Goal: Information Seeking & Learning: Learn about a topic

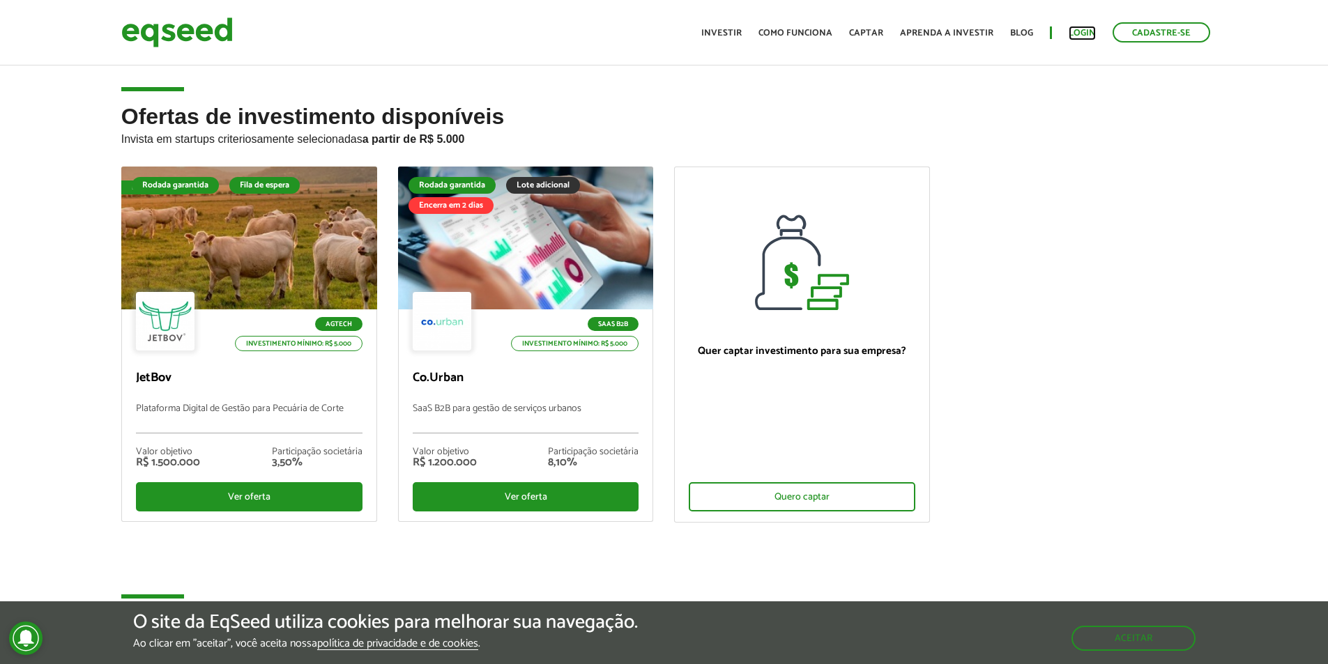
click at [1080, 29] on link "Login" at bounding box center [1081, 33] width 27 height 9
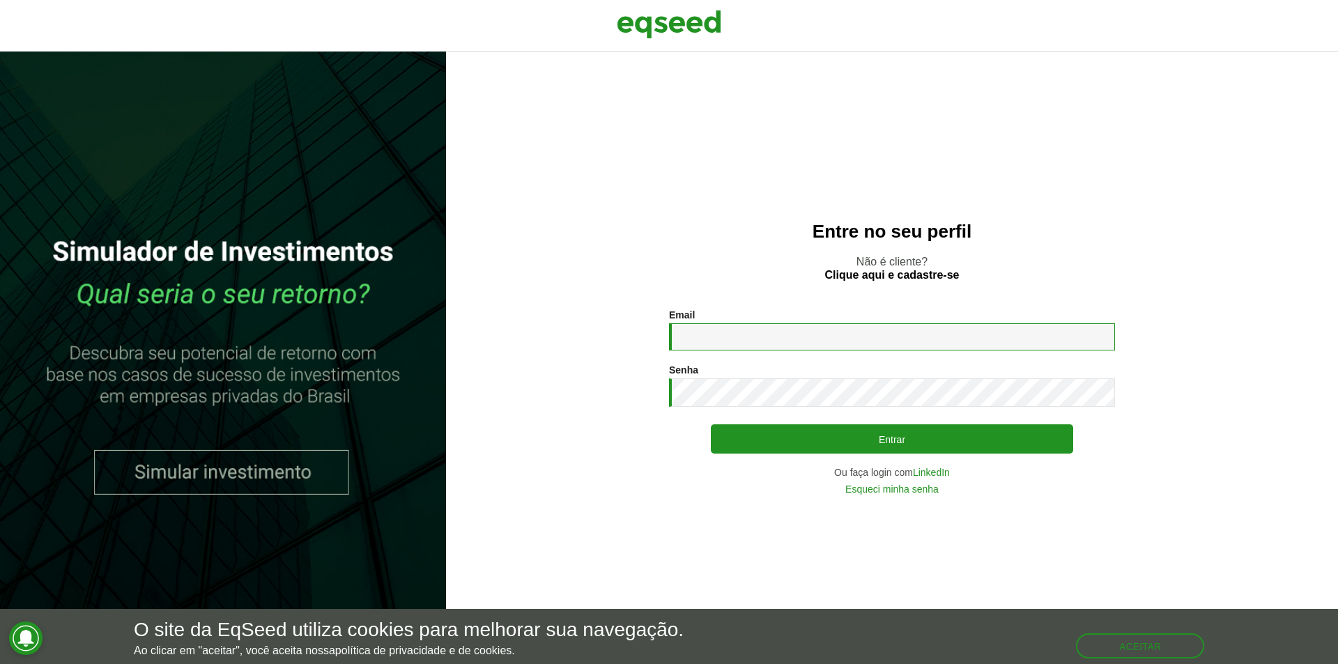
click at [757, 327] on input "Email *" at bounding box center [892, 336] width 446 height 27
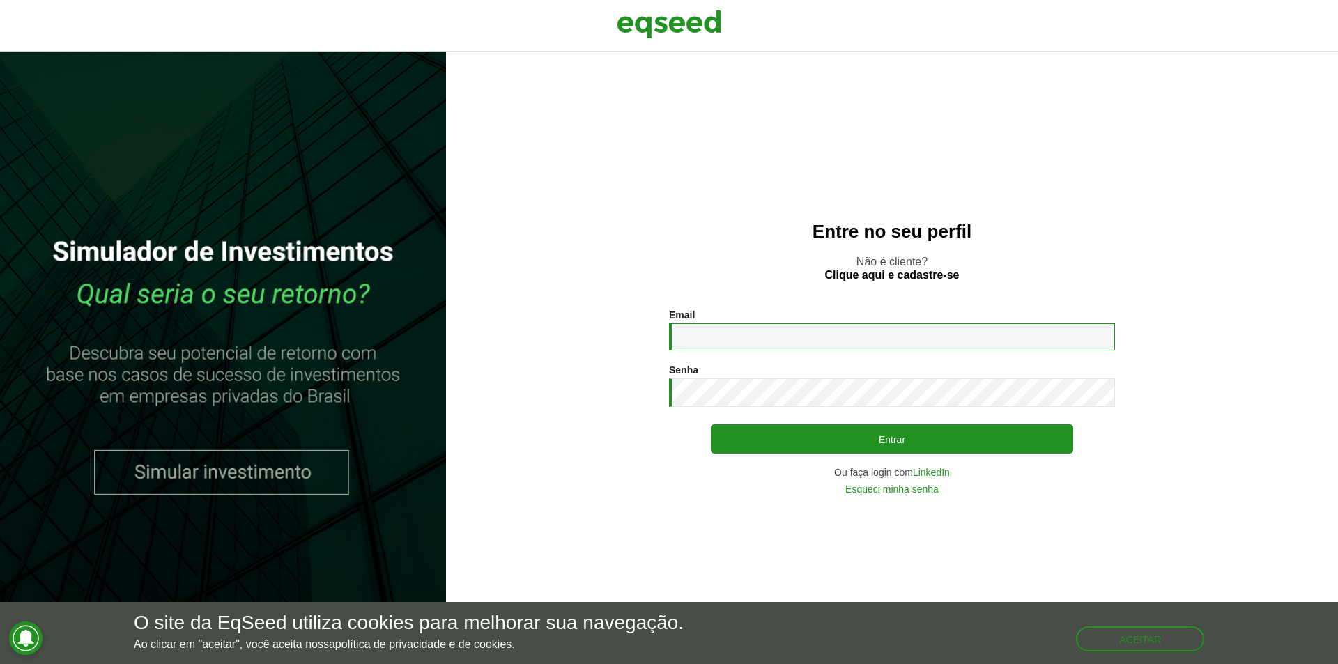
type input "**********"
click at [711, 424] on button "Entrar" at bounding box center [892, 438] width 362 height 29
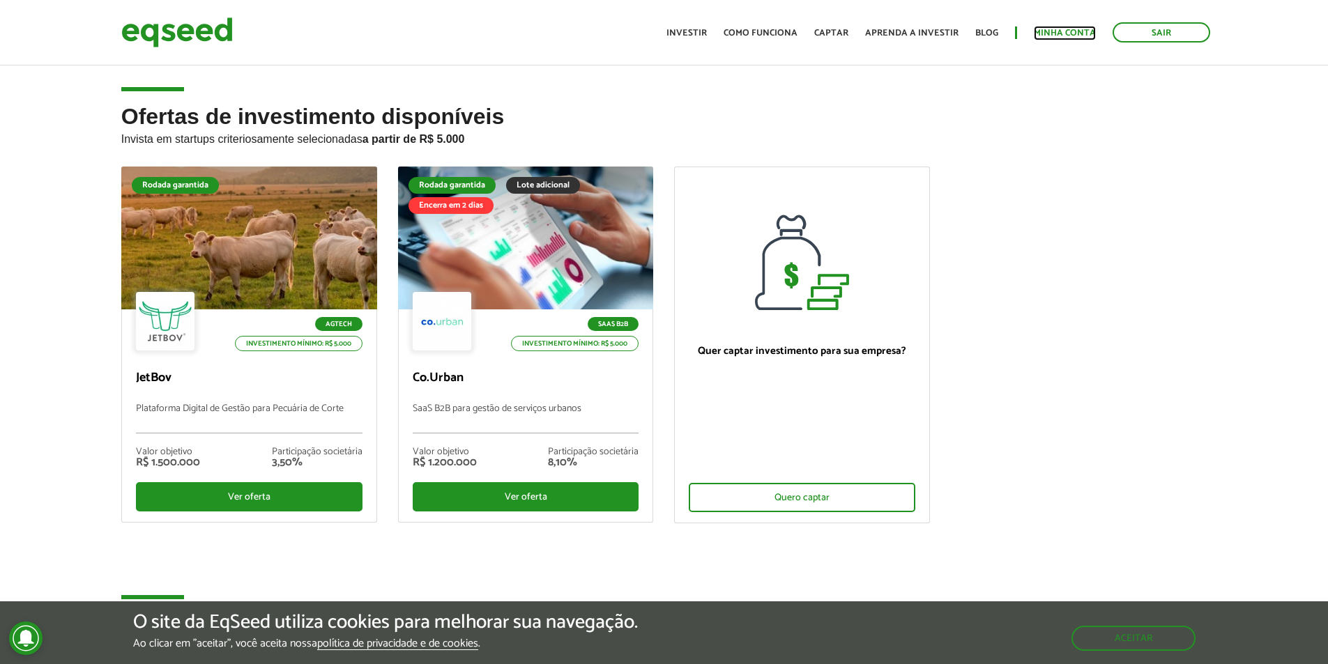
click at [1052, 31] on link "Minha conta" at bounding box center [1065, 33] width 62 height 9
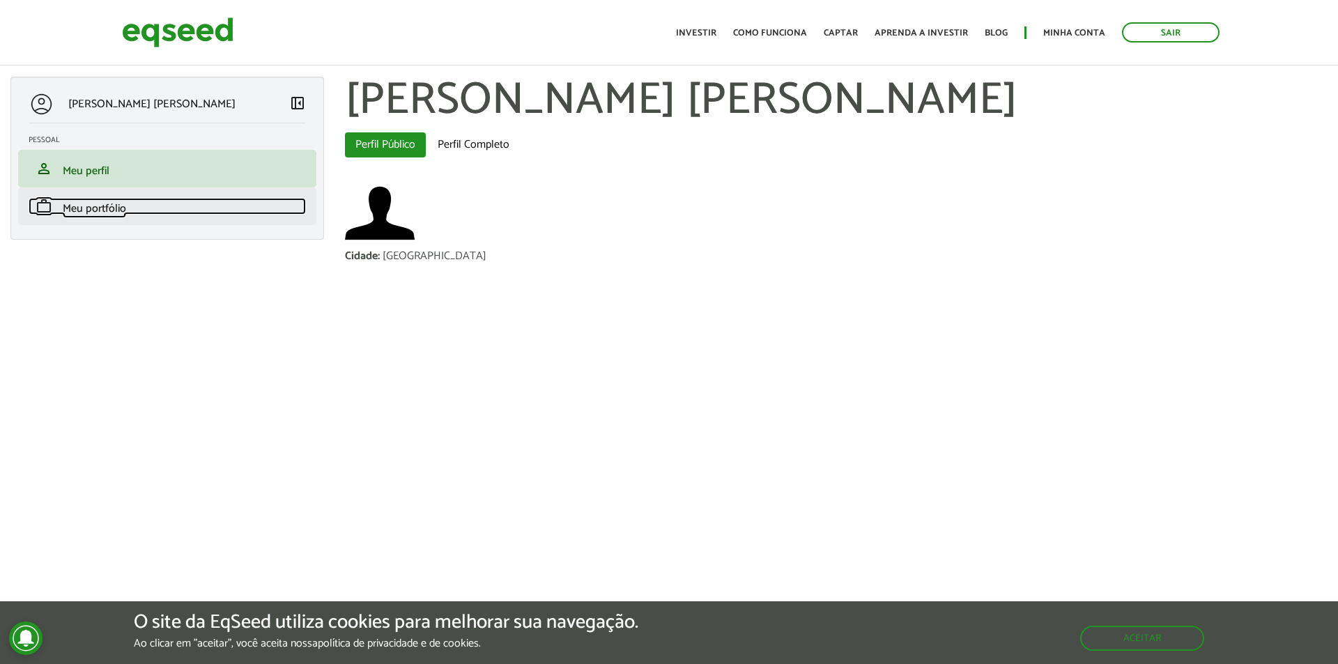
click at [107, 204] on span "Meu portfólio" at bounding box center [94, 208] width 63 height 19
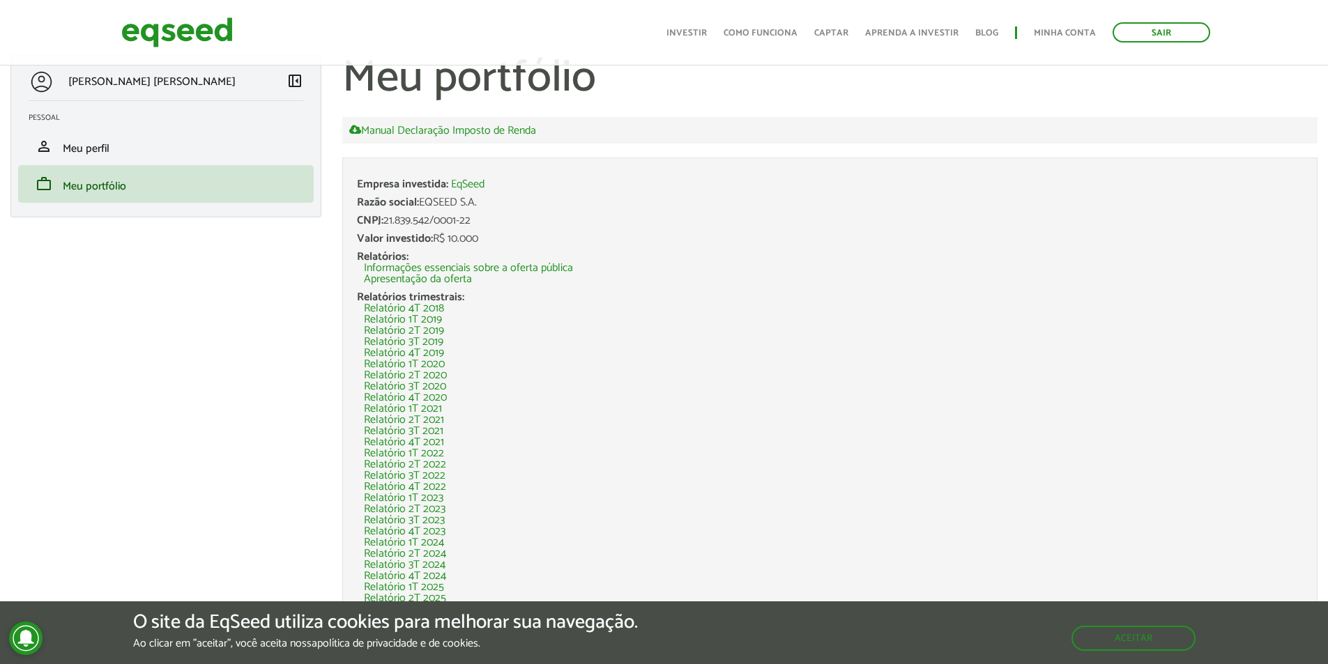
scroll to position [33, 0]
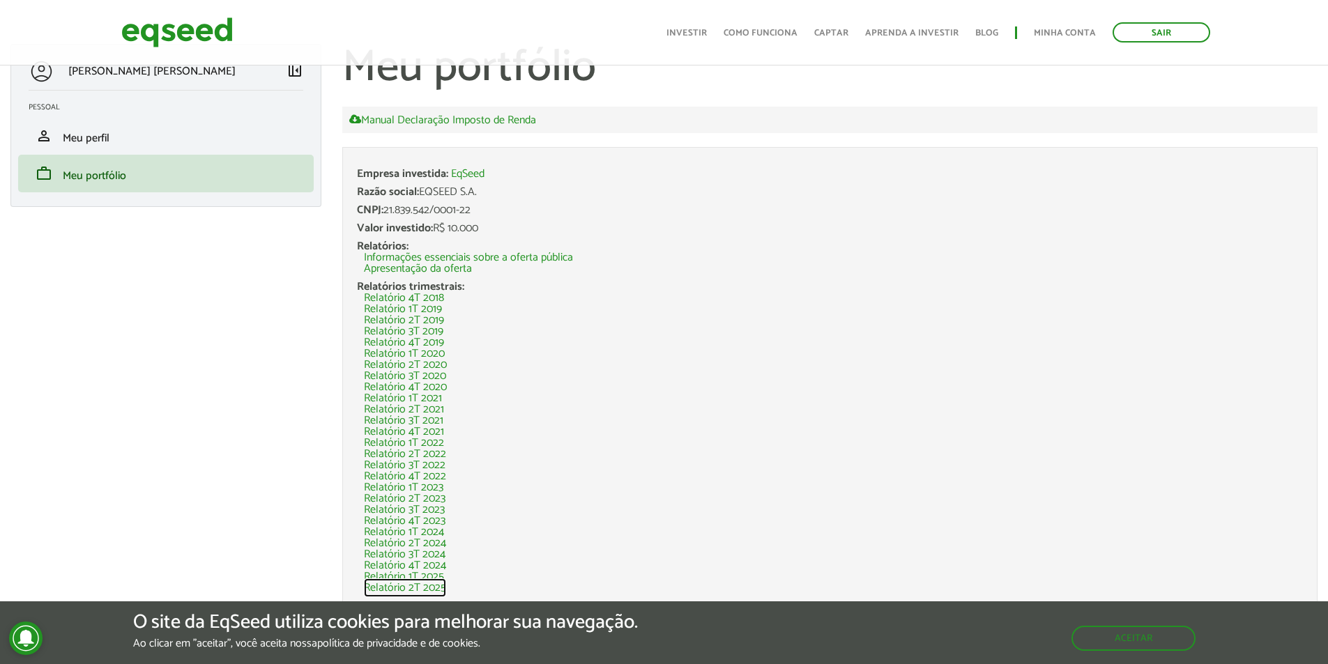
click at [423, 591] on link "Relatório 2T 2025" at bounding box center [405, 588] width 82 height 11
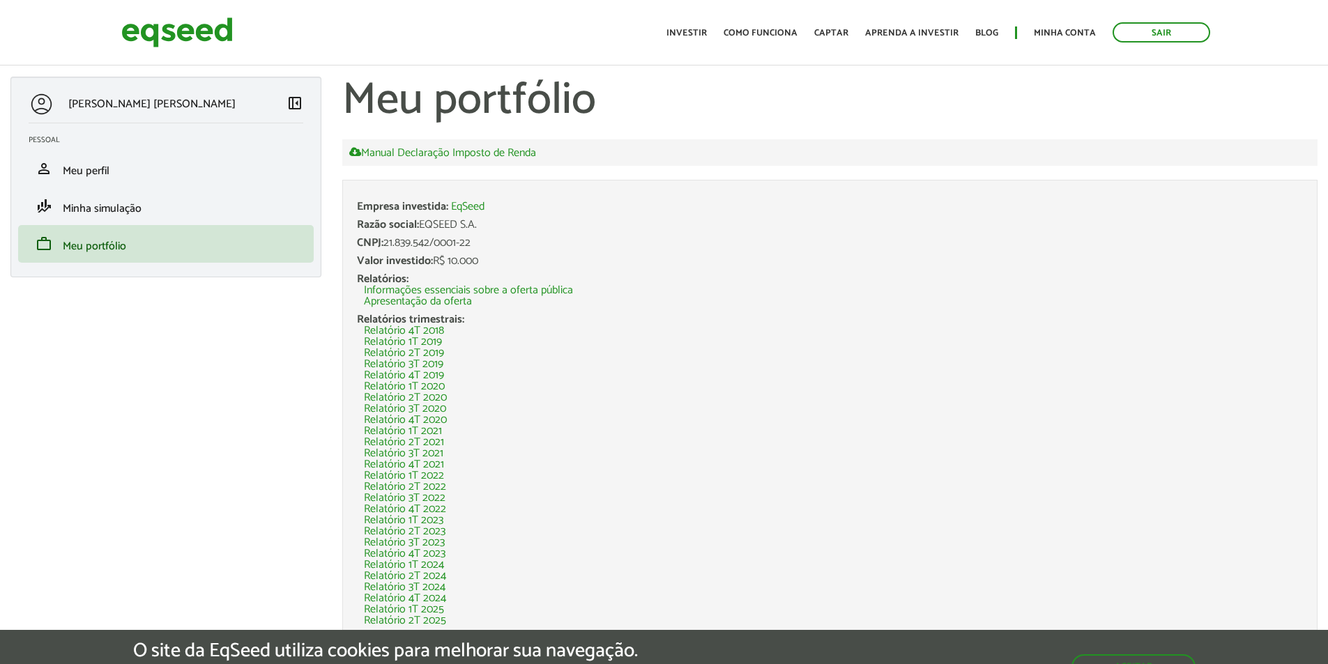
scroll to position [33, 0]
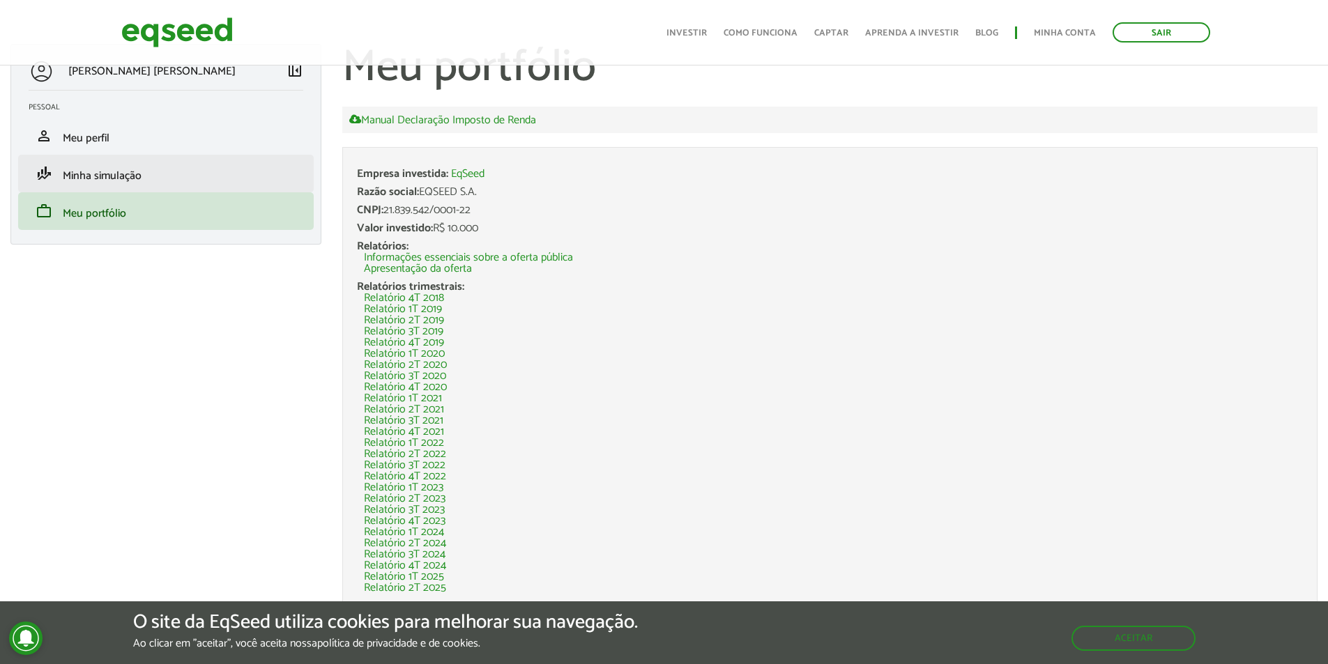
click at [183, 183] on li "finance_mode Minha simulação" at bounding box center [165, 174] width 295 height 38
click at [102, 176] on span "Minha simulação" at bounding box center [102, 176] width 79 height 19
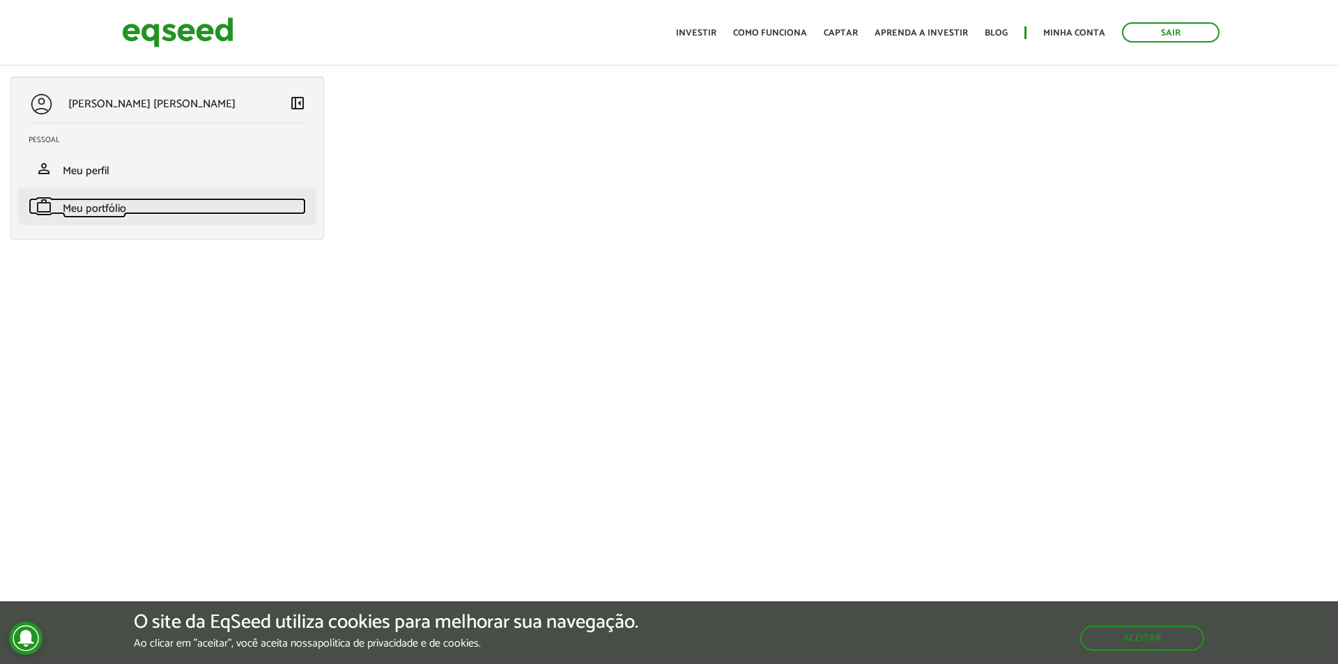
click at [93, 213] on span "Meu portfólio" at bounding box center [94, 208] width 63 height 19
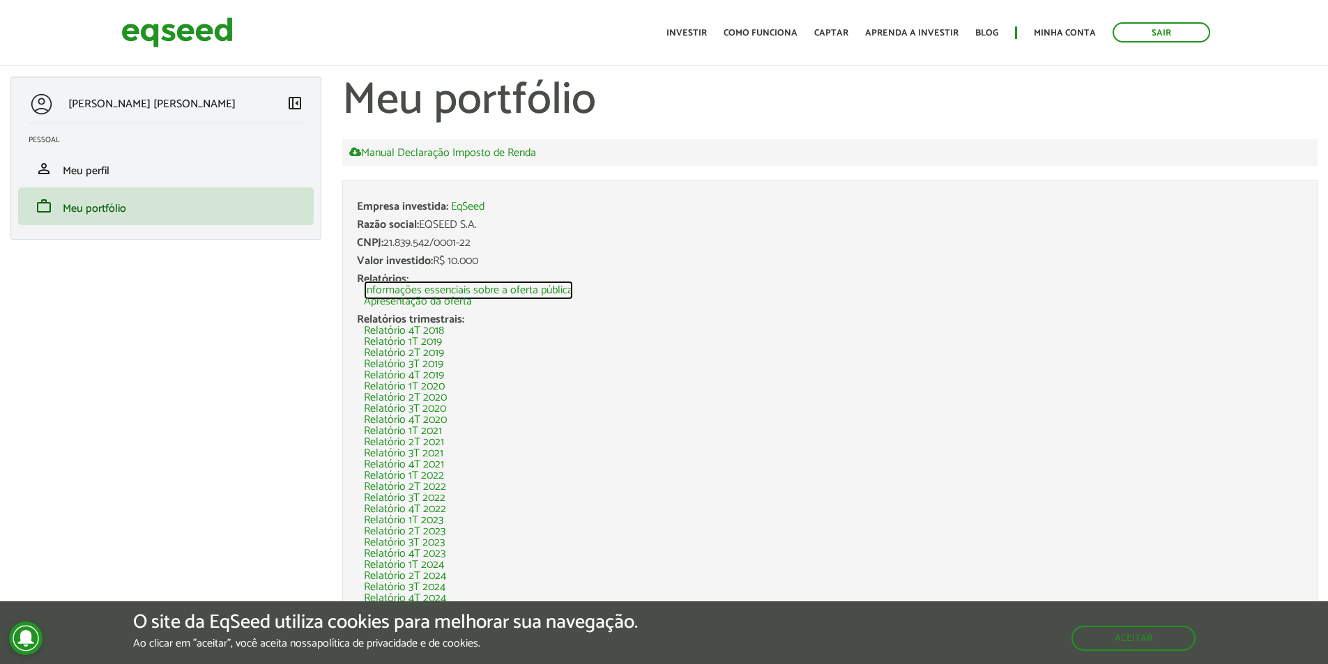
click at [459, 288] on link "Informações essenciais sobre a oferta pública" at bounding box center [468, 290] width 209 height 11
click at [429, 289] on link "Informações essenciais sobre a oferta pública" at bounding box center [468, 290] width 209 height 11
click at [446, 300] on link "Apresentação da oferta" at bounding box center [418, 301] width 108 height 11
click at [443, 259] on div "Valor investido: R$ 10.000" at bounding box center [830, 261] width 946 height 11
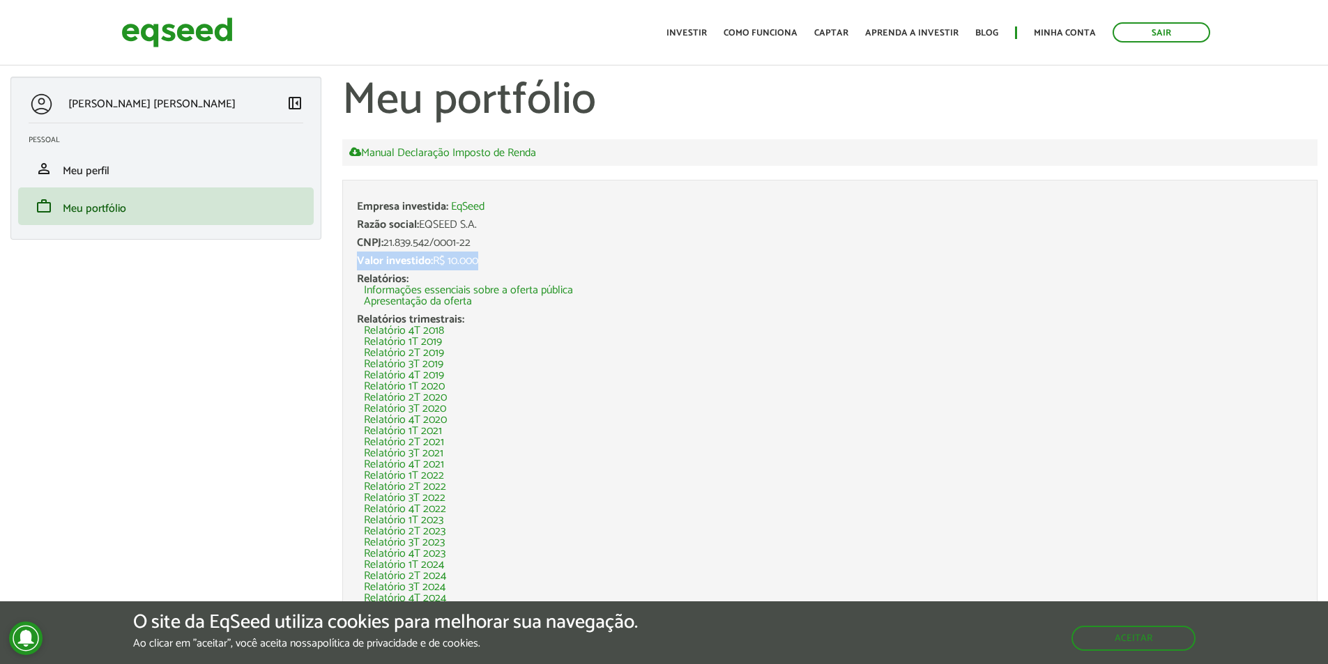
click at [443, 259] on div "Valor investido: R$ 10.000" at bounding box center [830, 261] width 946 height 11
click at [463, 147] on link "Manual Declaração Imposto de Renda" at bounding box center [442, 152] width 187 height 13
